Goal: Find specific page/section: Find specific page/section

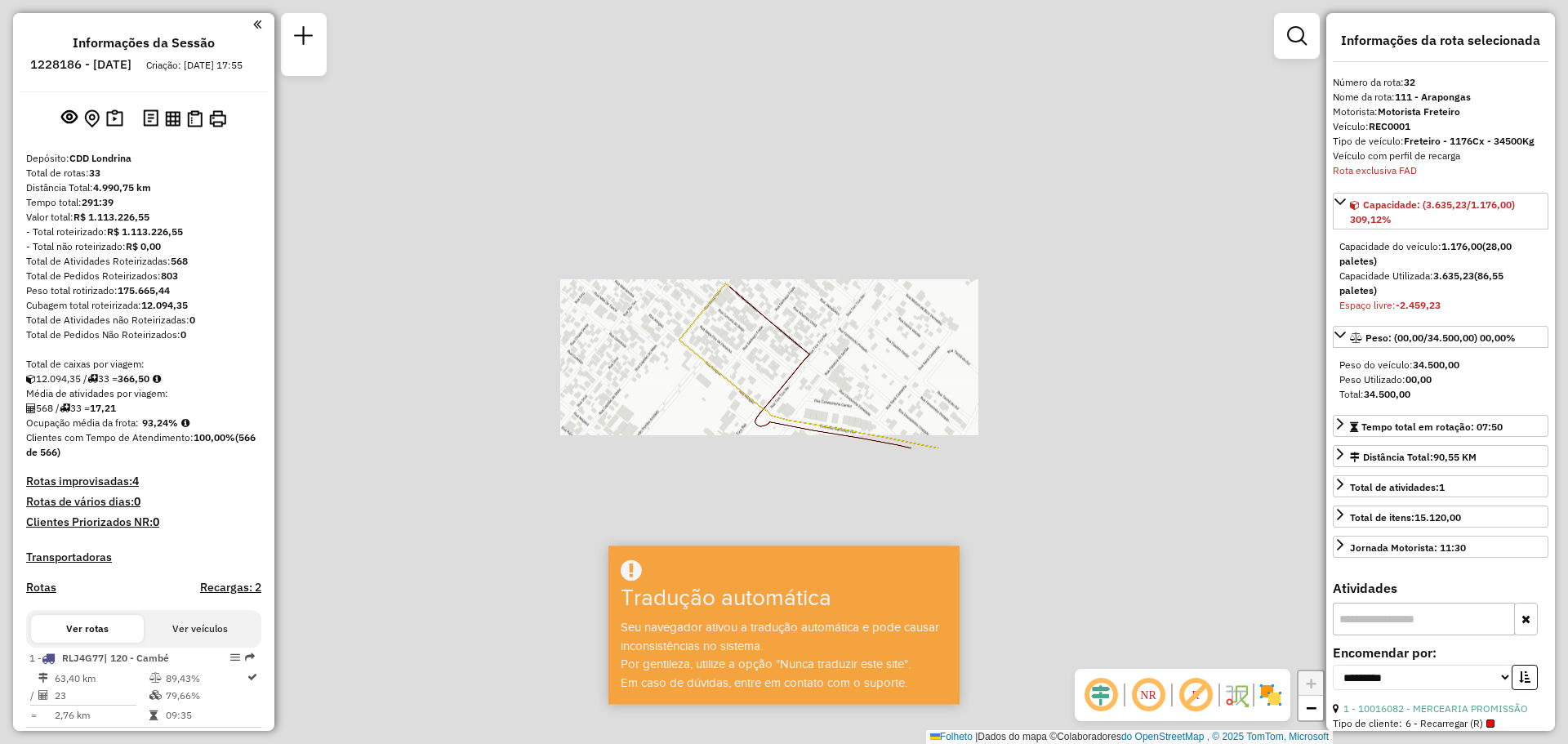
select select "**********"
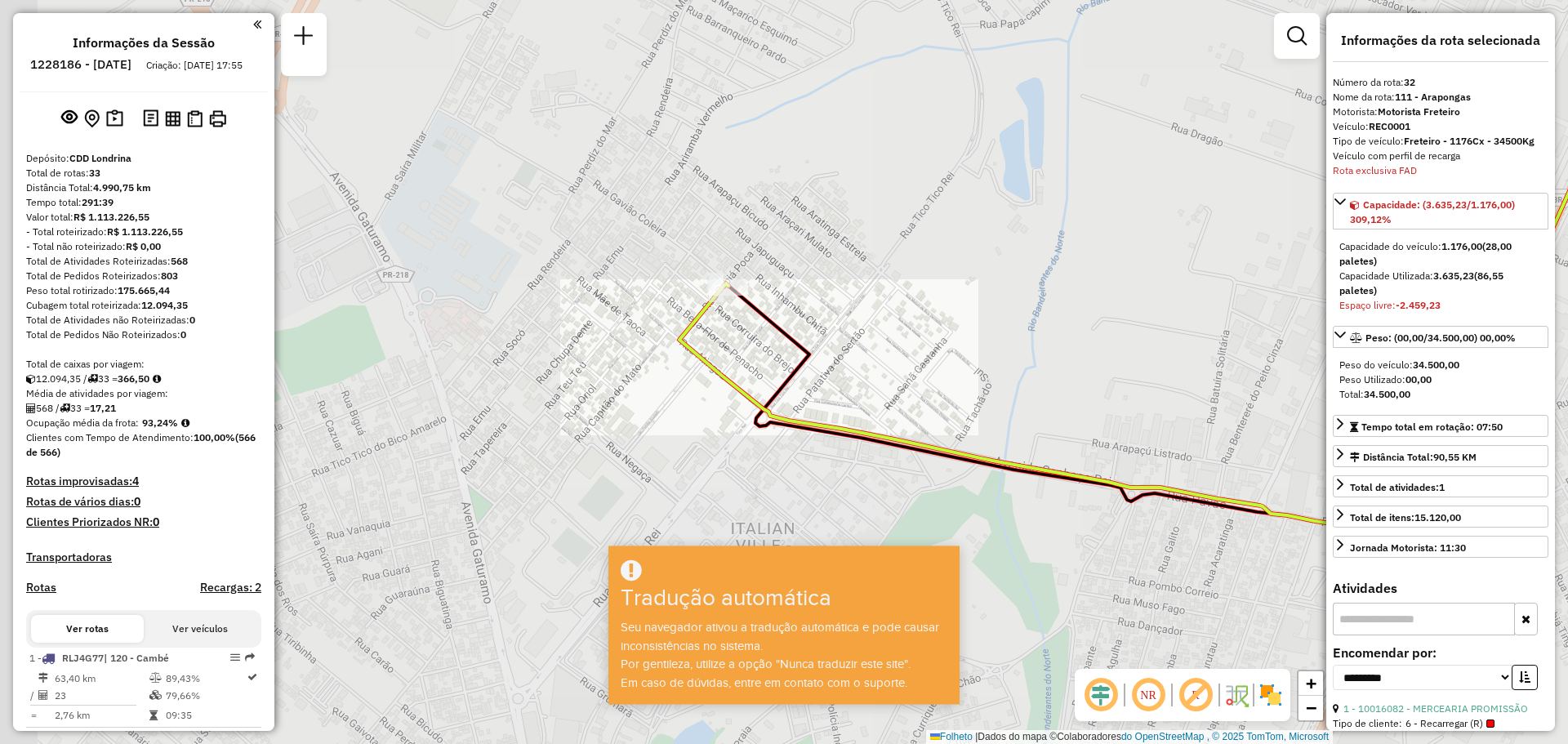
scroll to position [3264, 0]
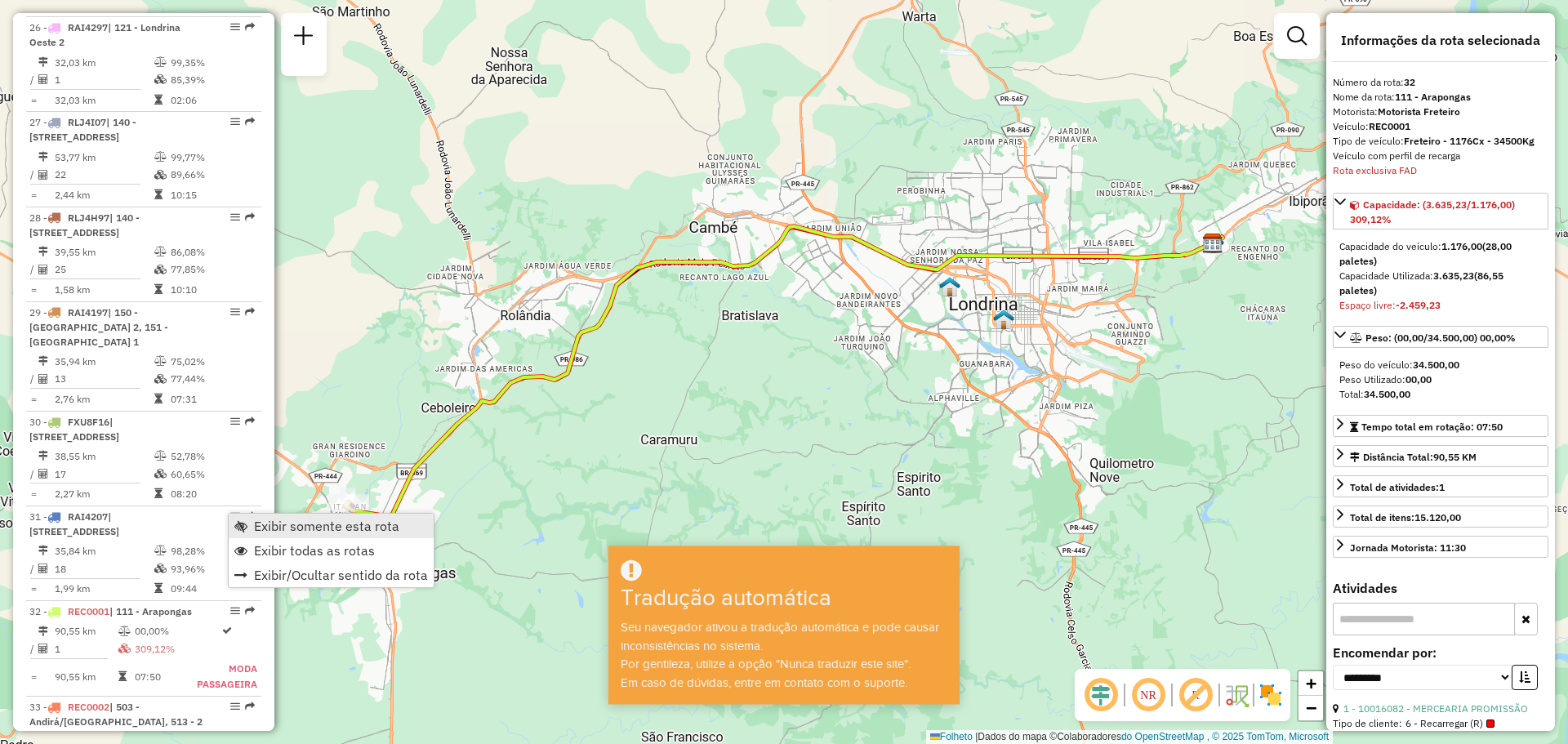
click at [256, 528] on font "Exibir somente esta rota" at bounding box center [326, 525] width 146 height 17
click at [261, 537] on link "Exibir todas as rotas" at bounding box center [331, 547] width 205 height 24
